Goal: Navigation & Orientation: Go to known website

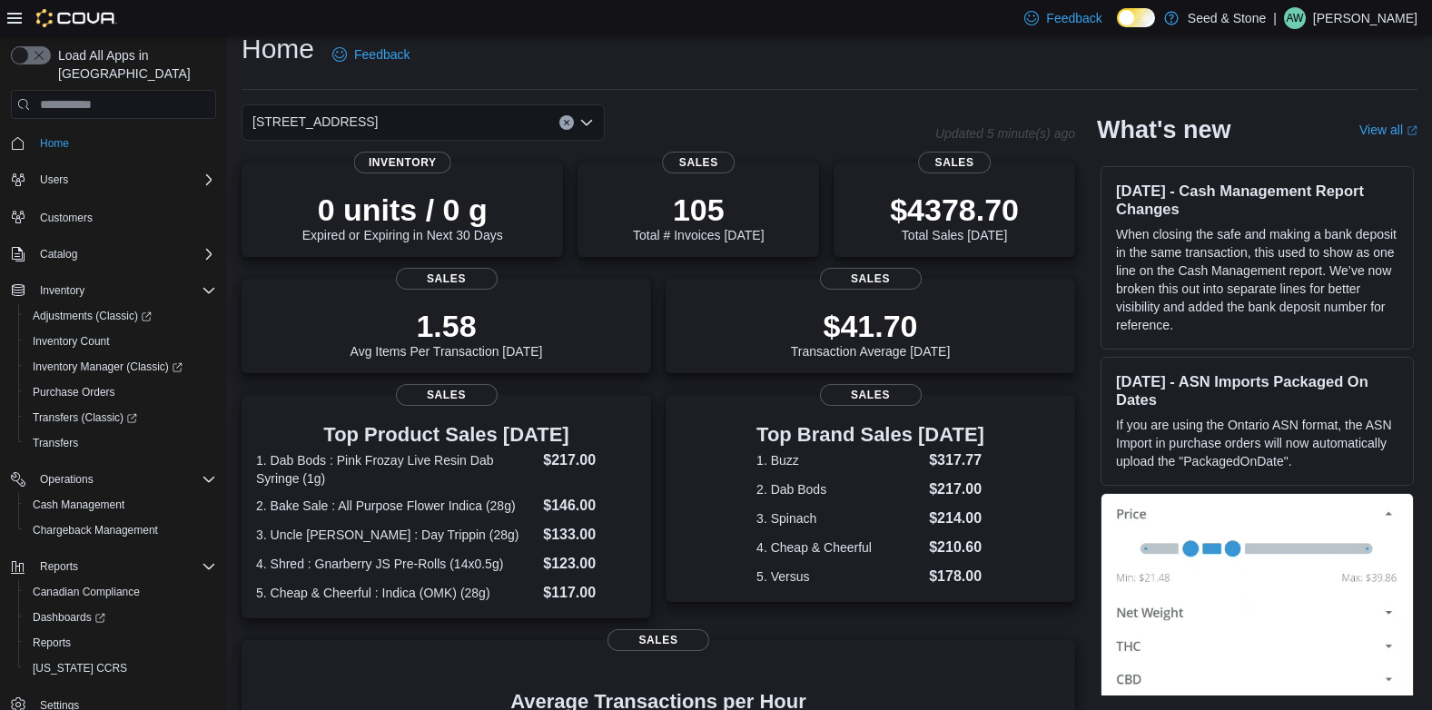
scroll to position [363, 0]
